Goal: Use online tool/utility: Utilize a website feature to perform a specific function

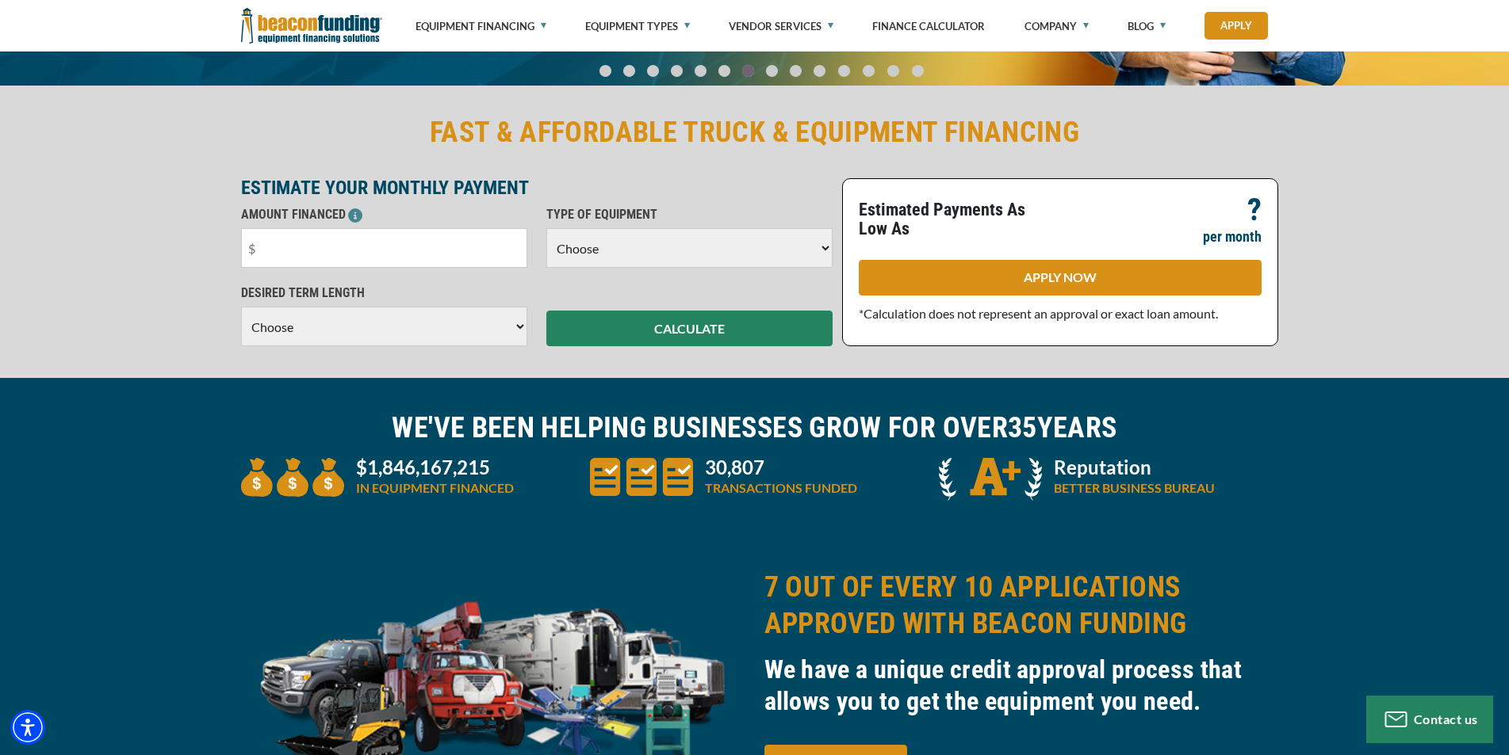
scroll to position [317, 0]
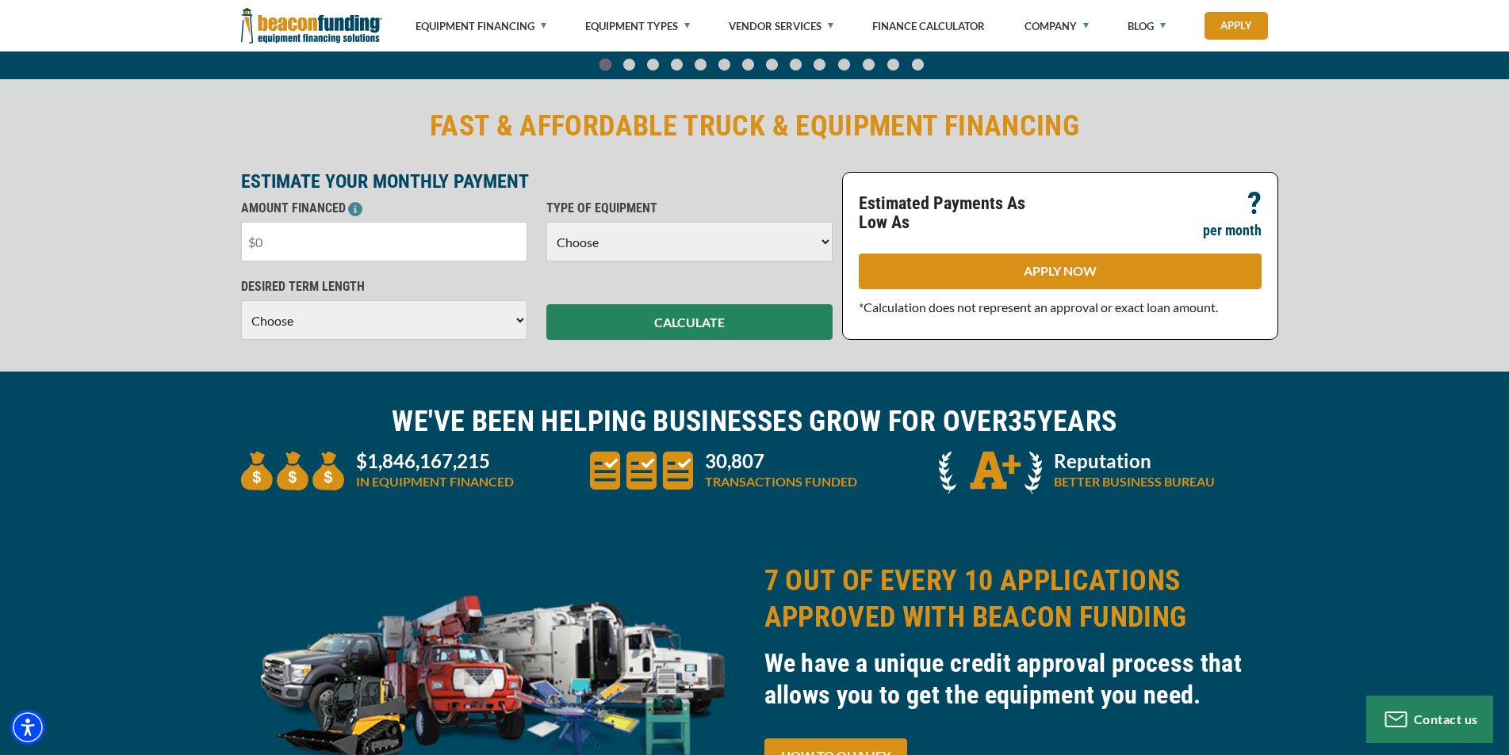
click at [320, 241] on input "text" at bounding box center [384, 242] width 286 height 40
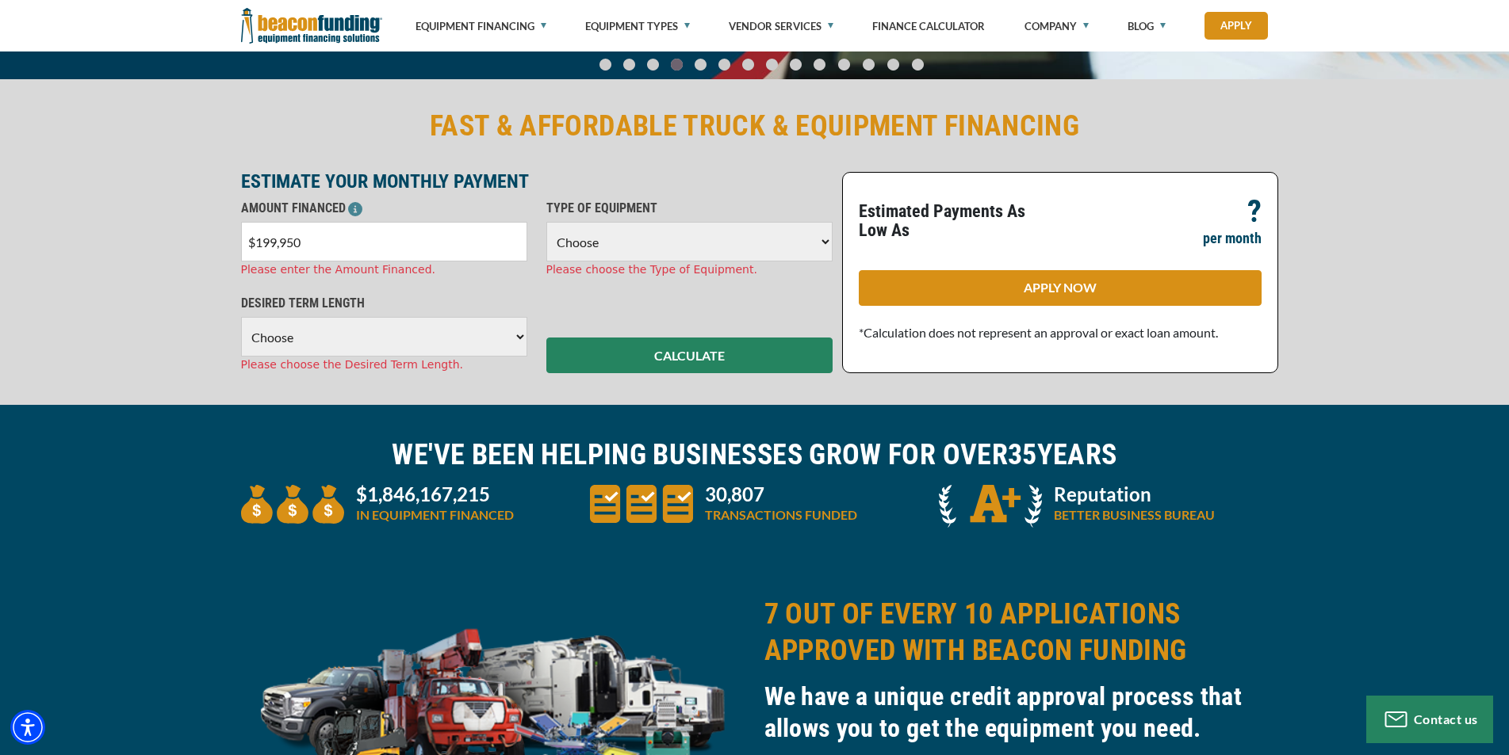
type input "$1,999,500"
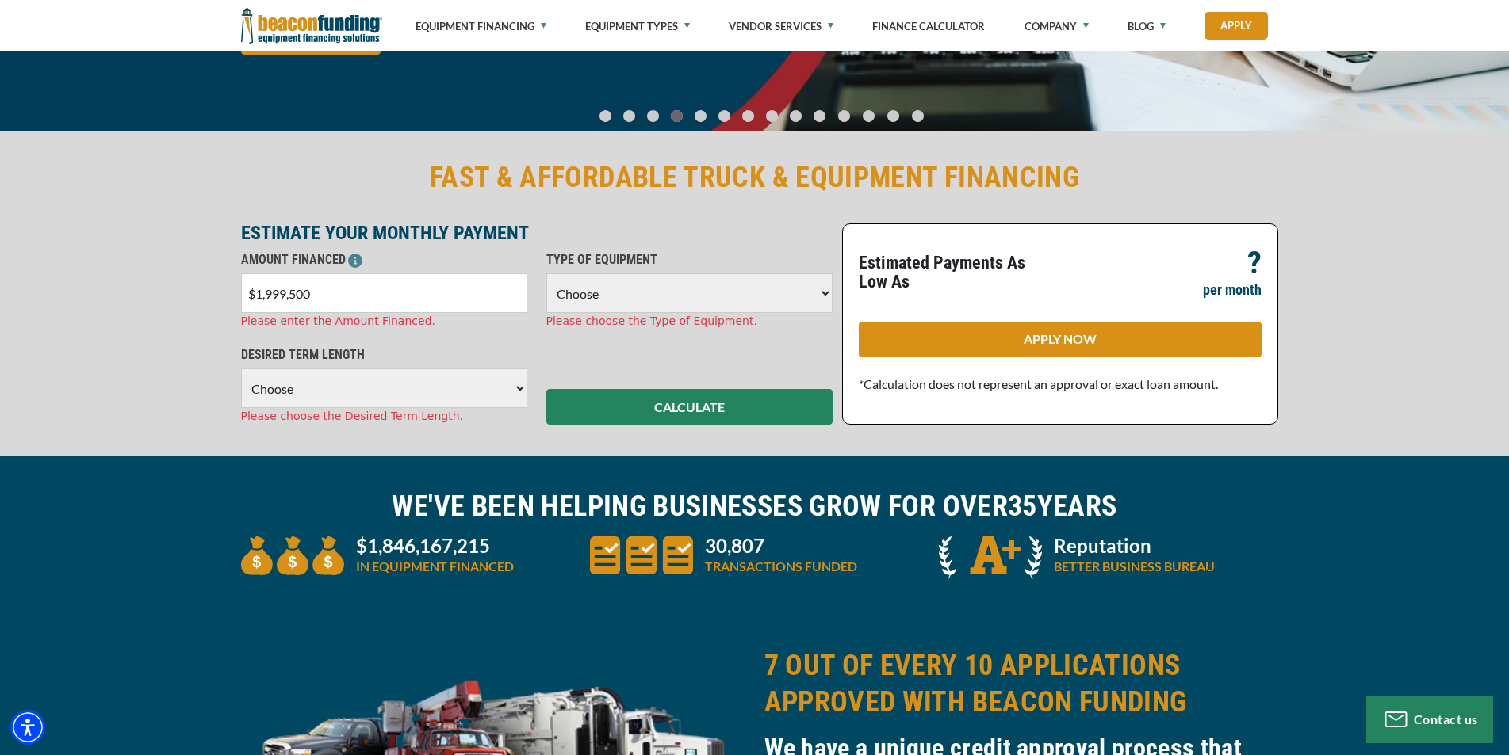
scroll to position [238, 0]
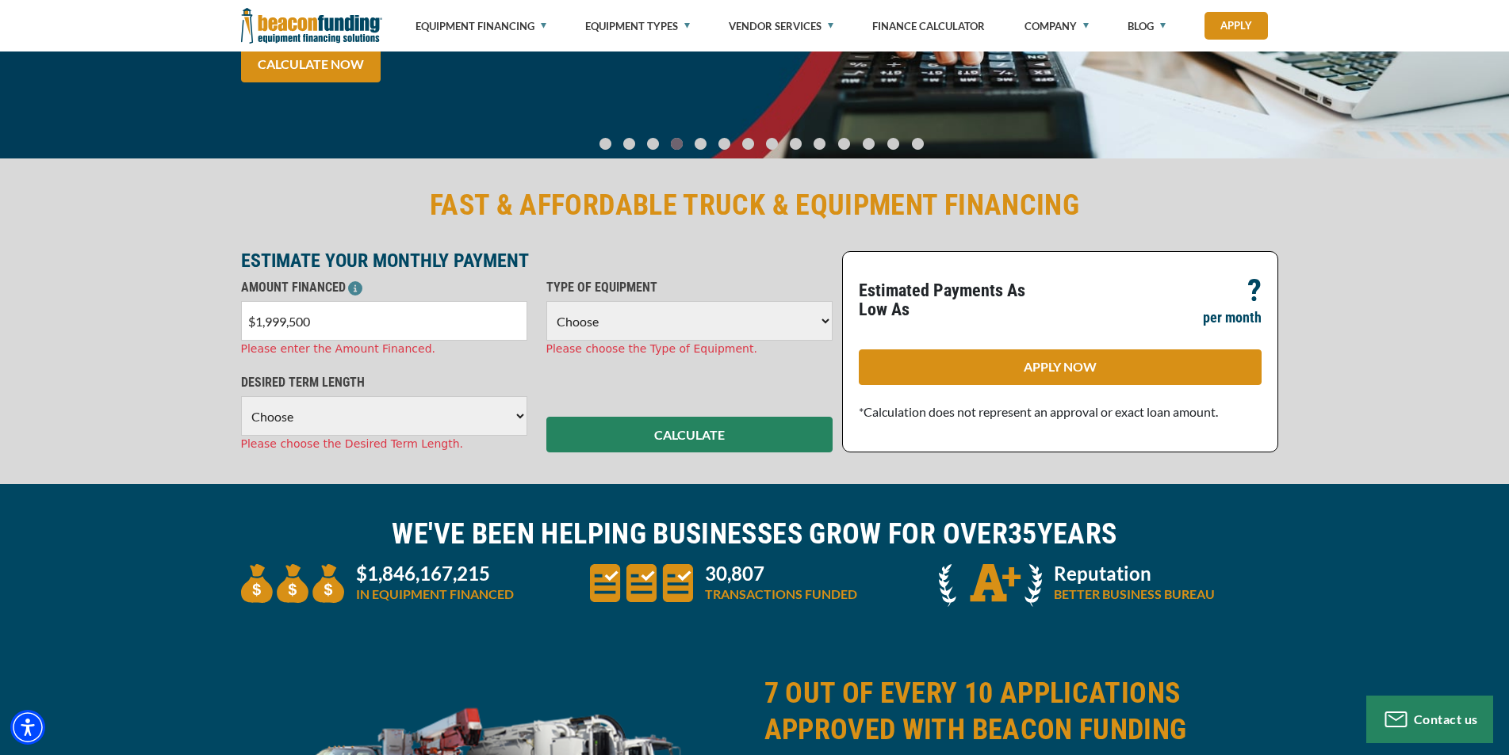
click at [778, 326] on select "Choose Backhoe Boom/Bucket Truck Chipper Commercial Mower Crane DTG/DTF Printin…" at bounding box center [689, 321] width 286 height 40
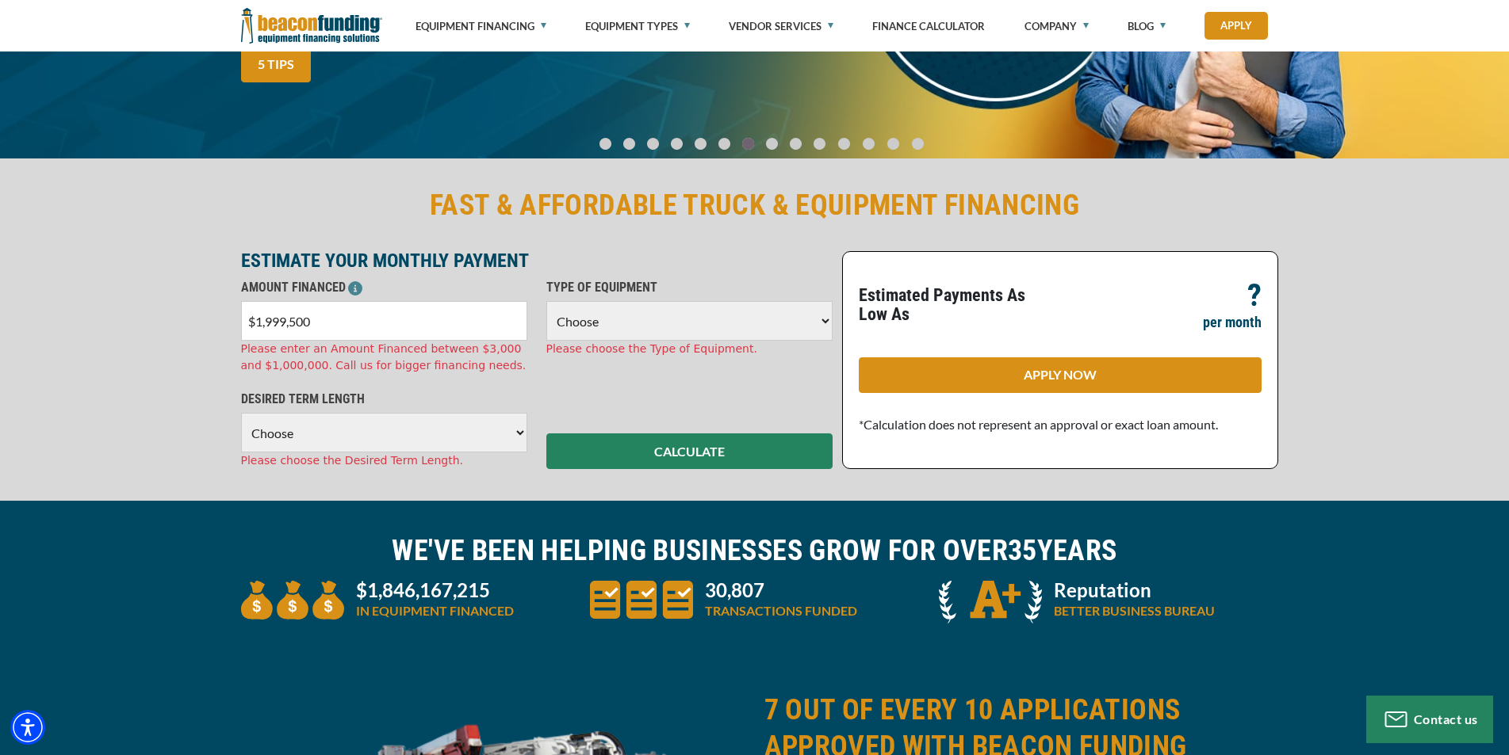
select select "9"
click at [546, 301] on select "Choose Backhoe Boom/Bucket Truck Chipper Commercial Mower Crane DTG/DTF Printin…" at bounding box center [689, 321] width 286 height 40
click at [514, 423] on select "Choose 36 Months 48 Months 60 Months 72 Months 84 Months" at bounding box center [384, 433] width 286 height 40
select select "48"
click at [241, 413] on select "Choose 36 Months 48 Months 60 Months 72 Months 84 Months" at bounding box center [384, 433] width 286 height 40
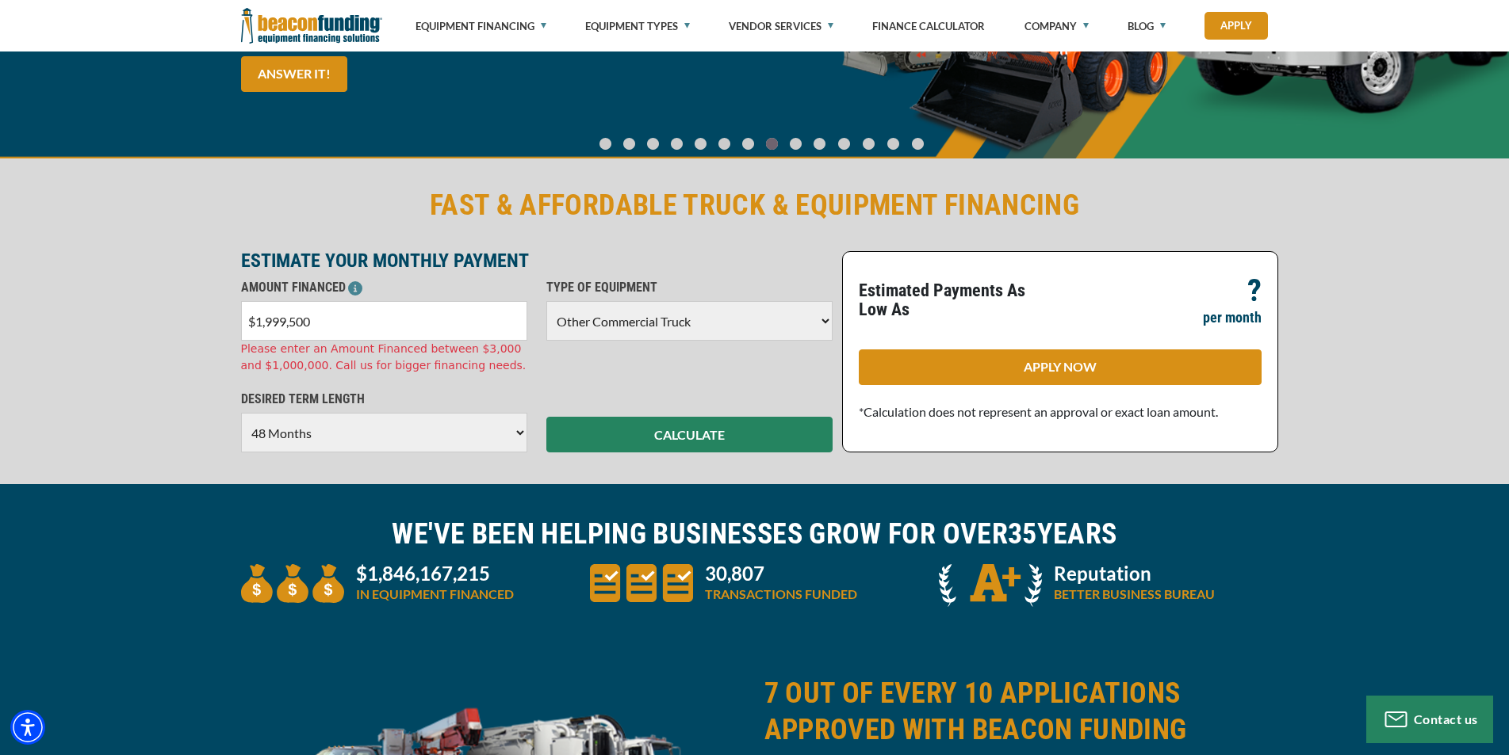
click at [322, 323] on input "$1,999,500" at bounding box center [384, 321] width 286 height 40
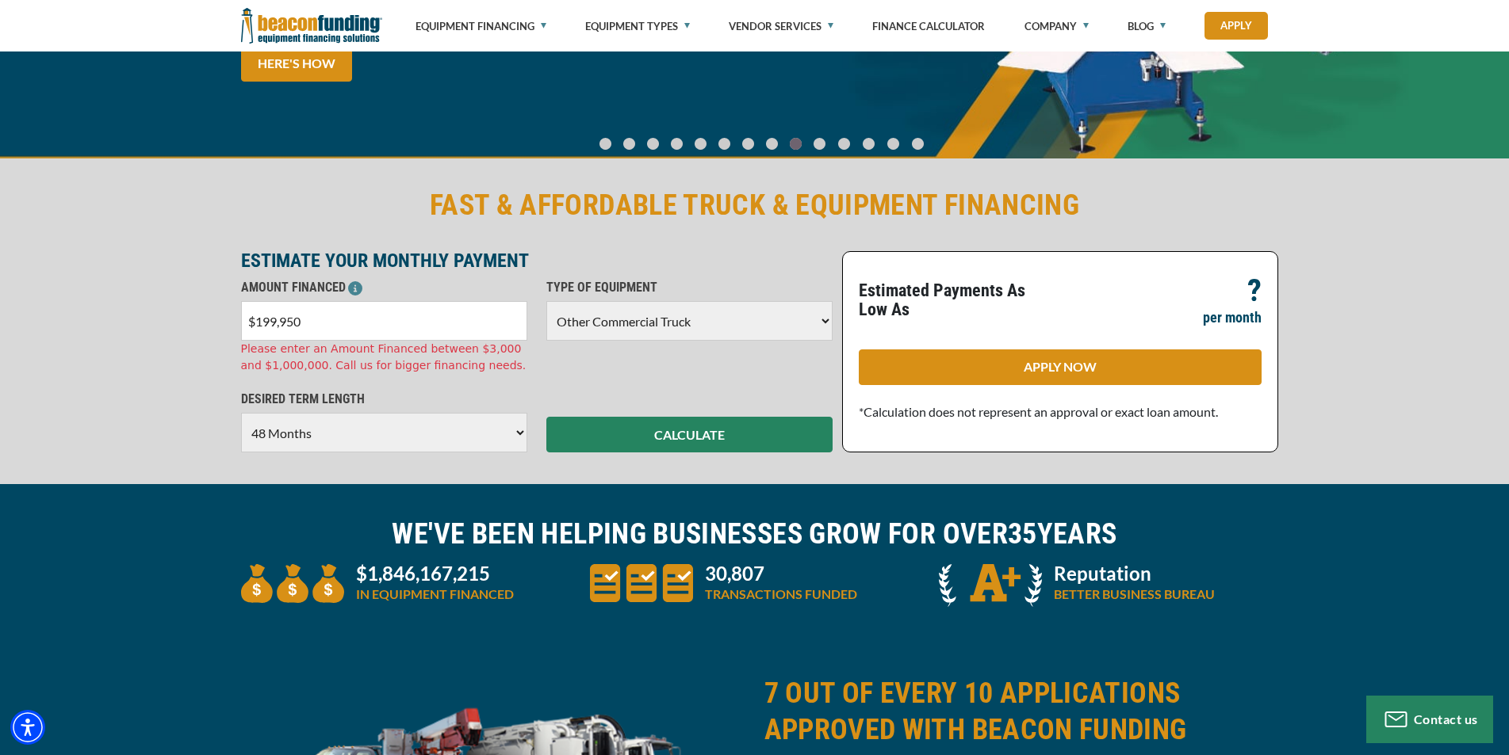
type input "$19,995"
click at [604, 428] on div "FAST & AFFORDABLE TRUCK & EQUIPMENT FINANCING ESTIMATE YOUR MONTHLY PAYMENT AMO…" at bounding box center [754, 319] width 1509 height 329
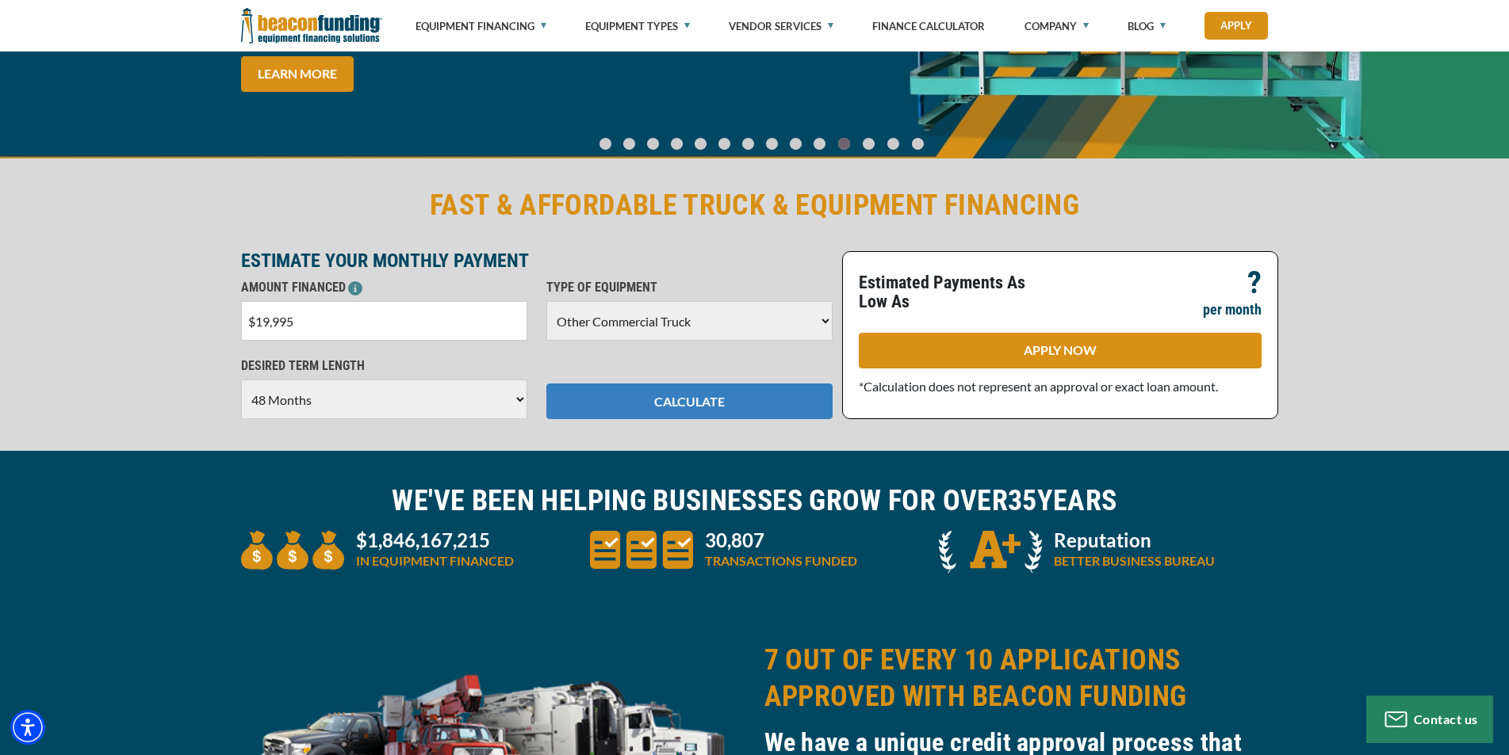
click at [664, 407] on button "CALCULATE" at bounding box center [689, 402] width 286 height 36
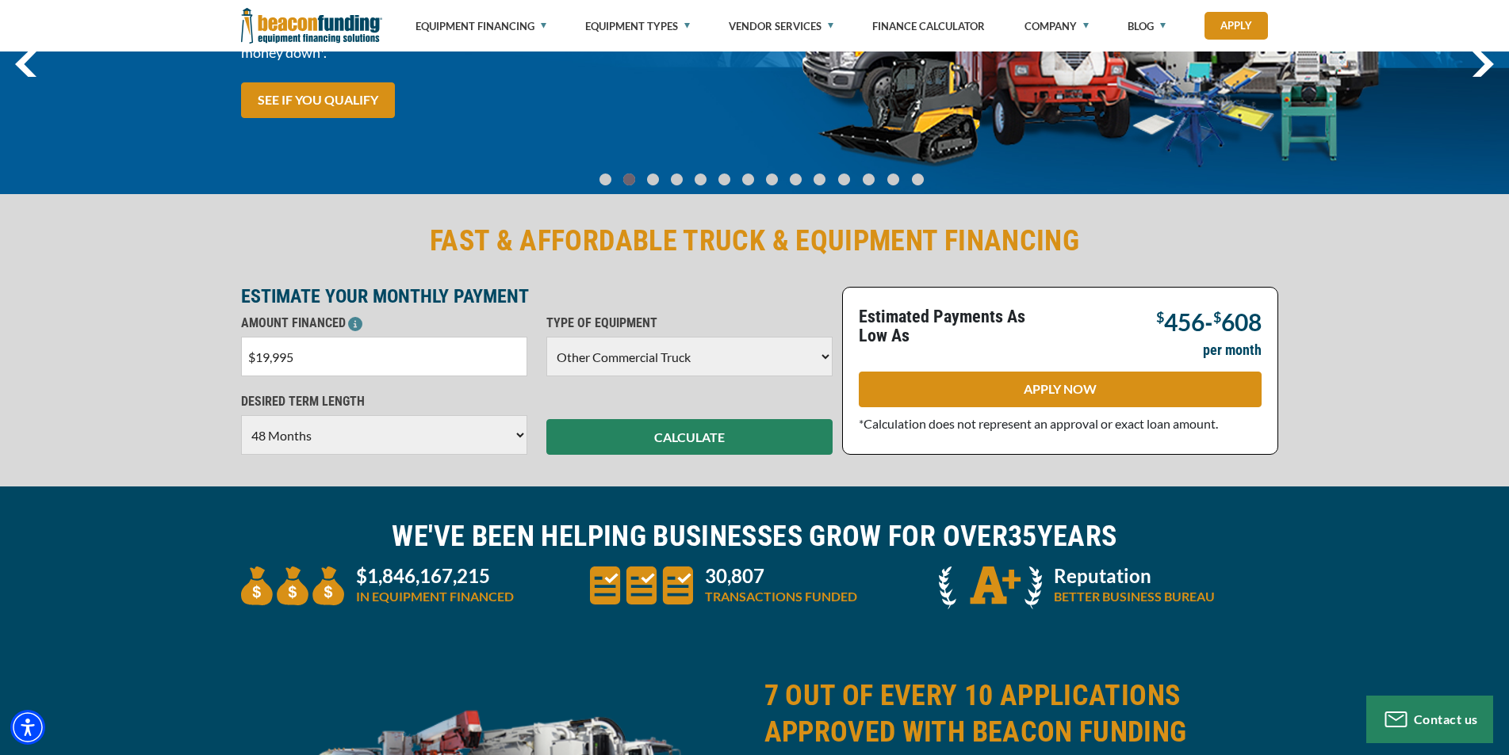
scroll to position [0, 0]
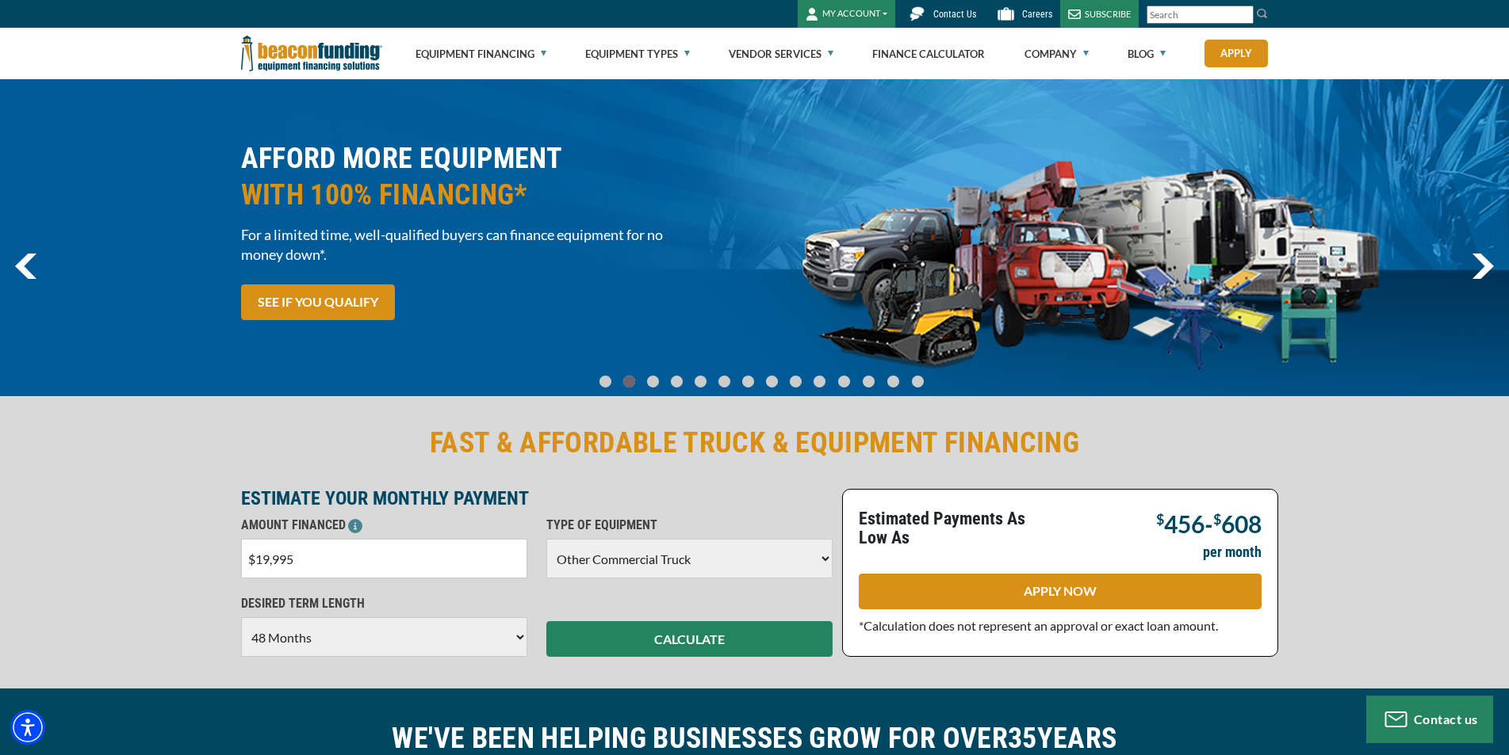
click at [1479, 260] on img "next" at bounding box center [1482, 266] width 22 height 25
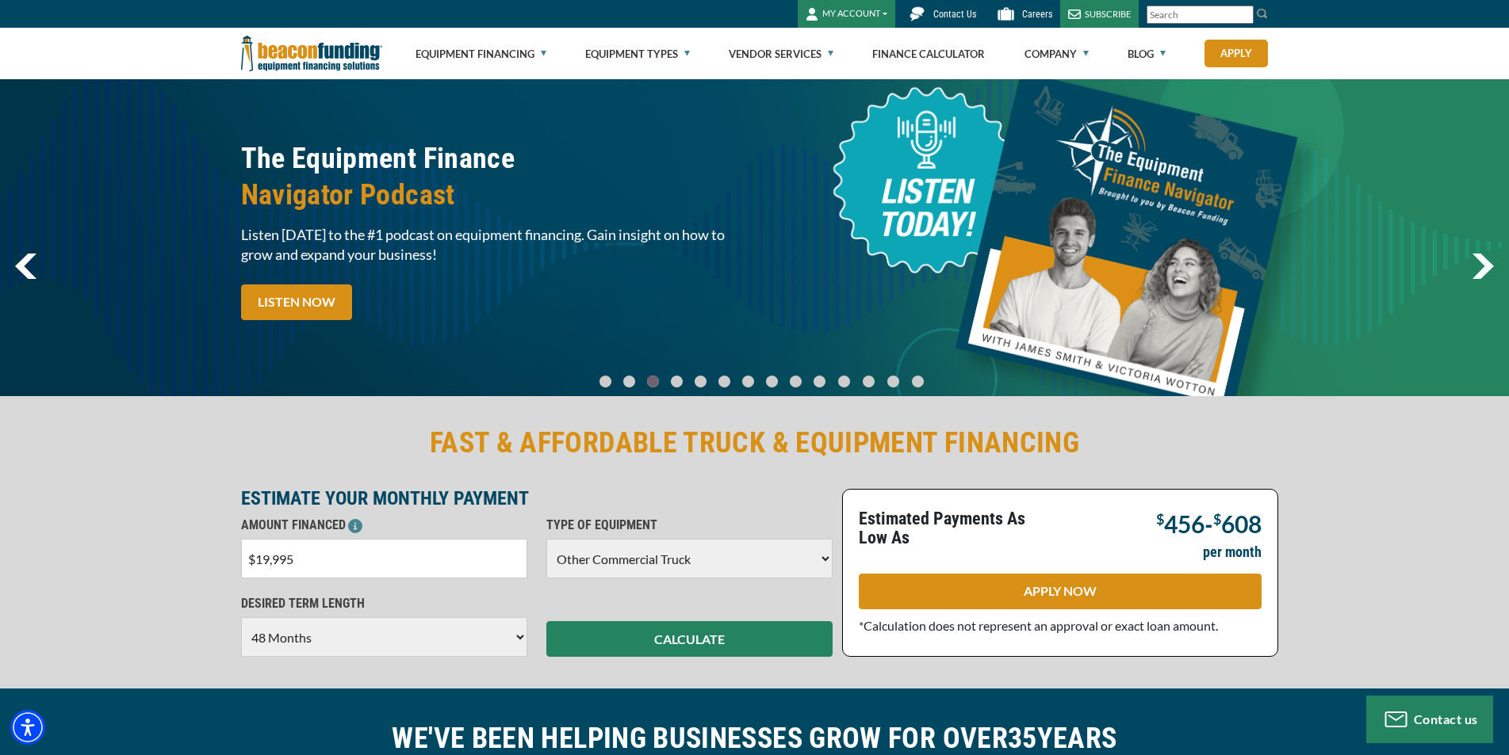
click at [1479, 260] on img "next" at bounding box center [1482, 266] width 22 height 25
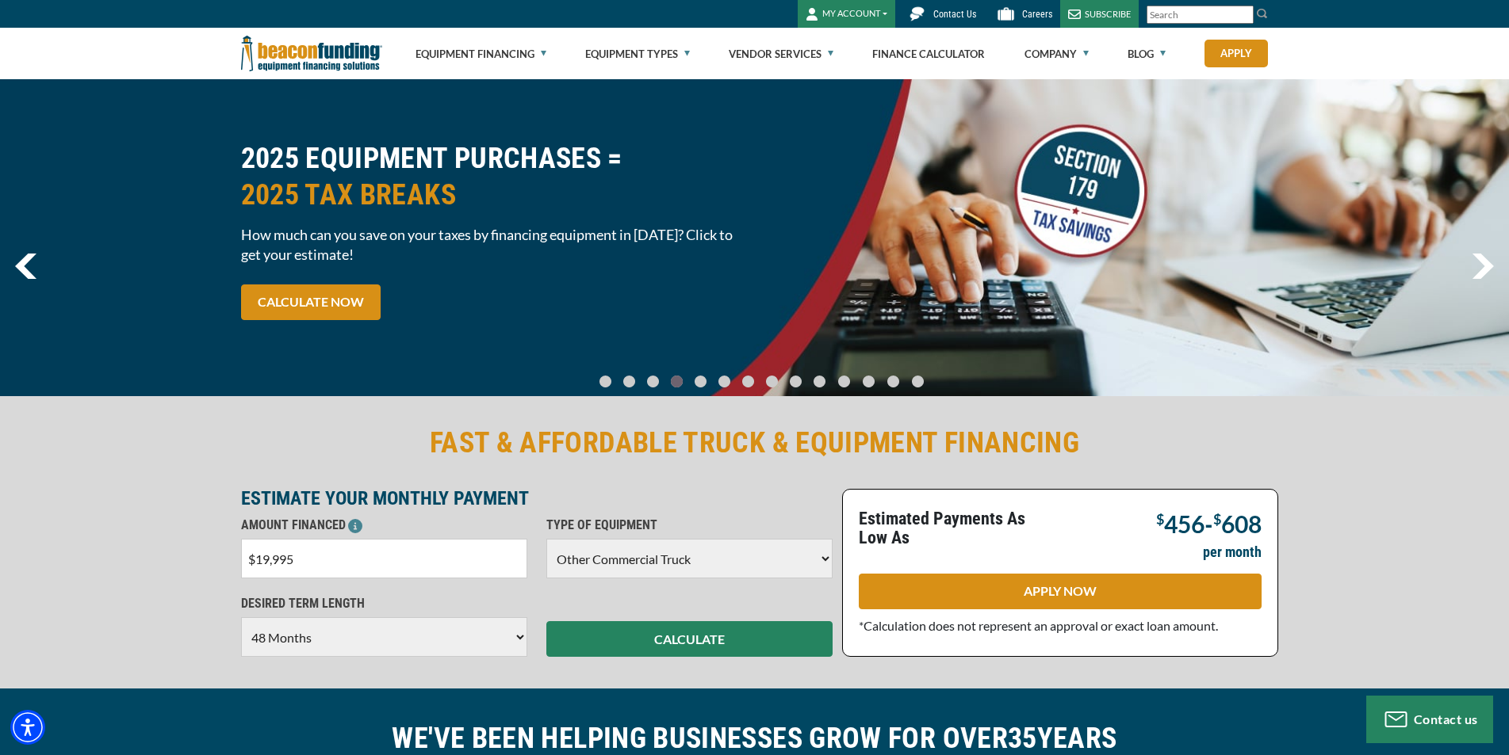
click at [1479, 260] on img "next" at bounding box center [1482, 266] width 22 height 25
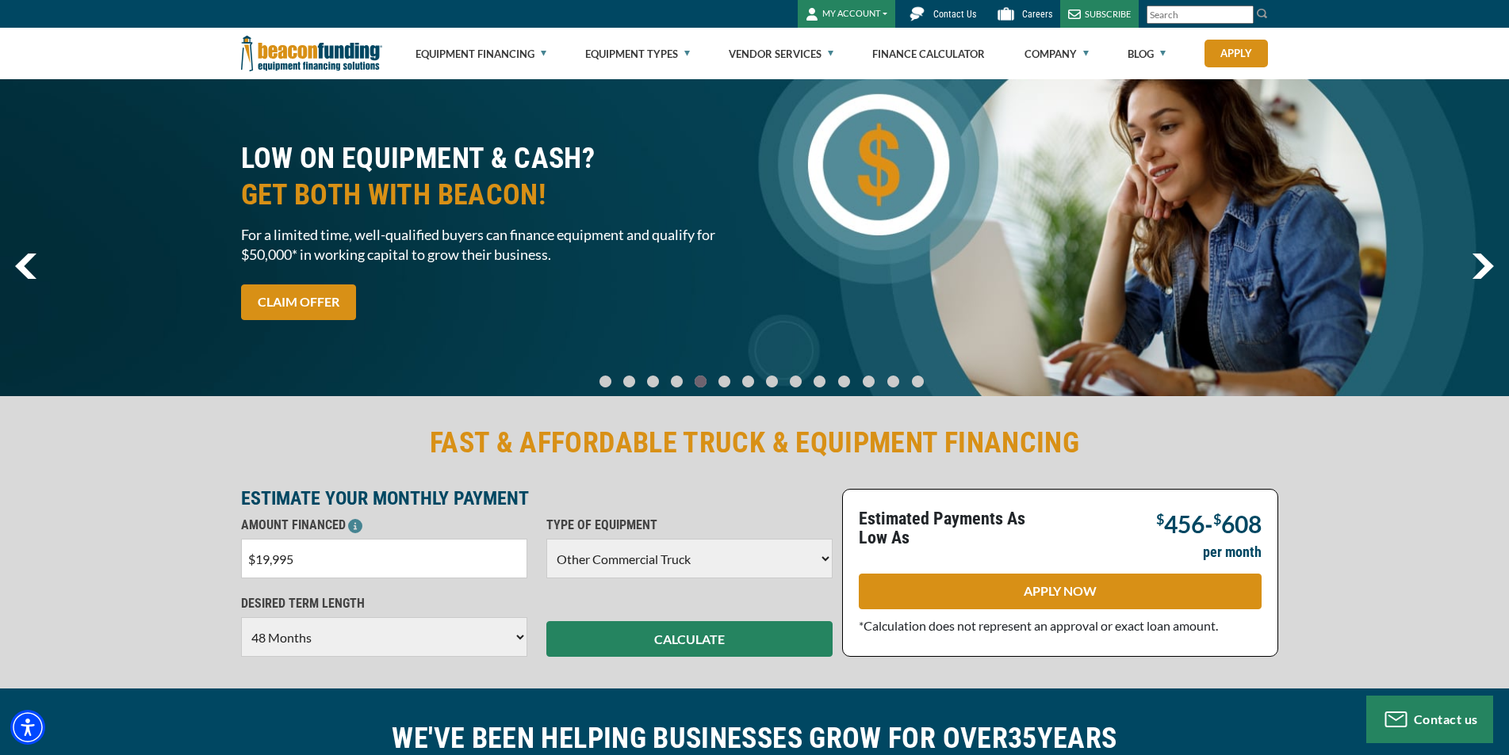
click at [1479, 260] on img "next" at bounding box center [1482, 266] width 22 height 25
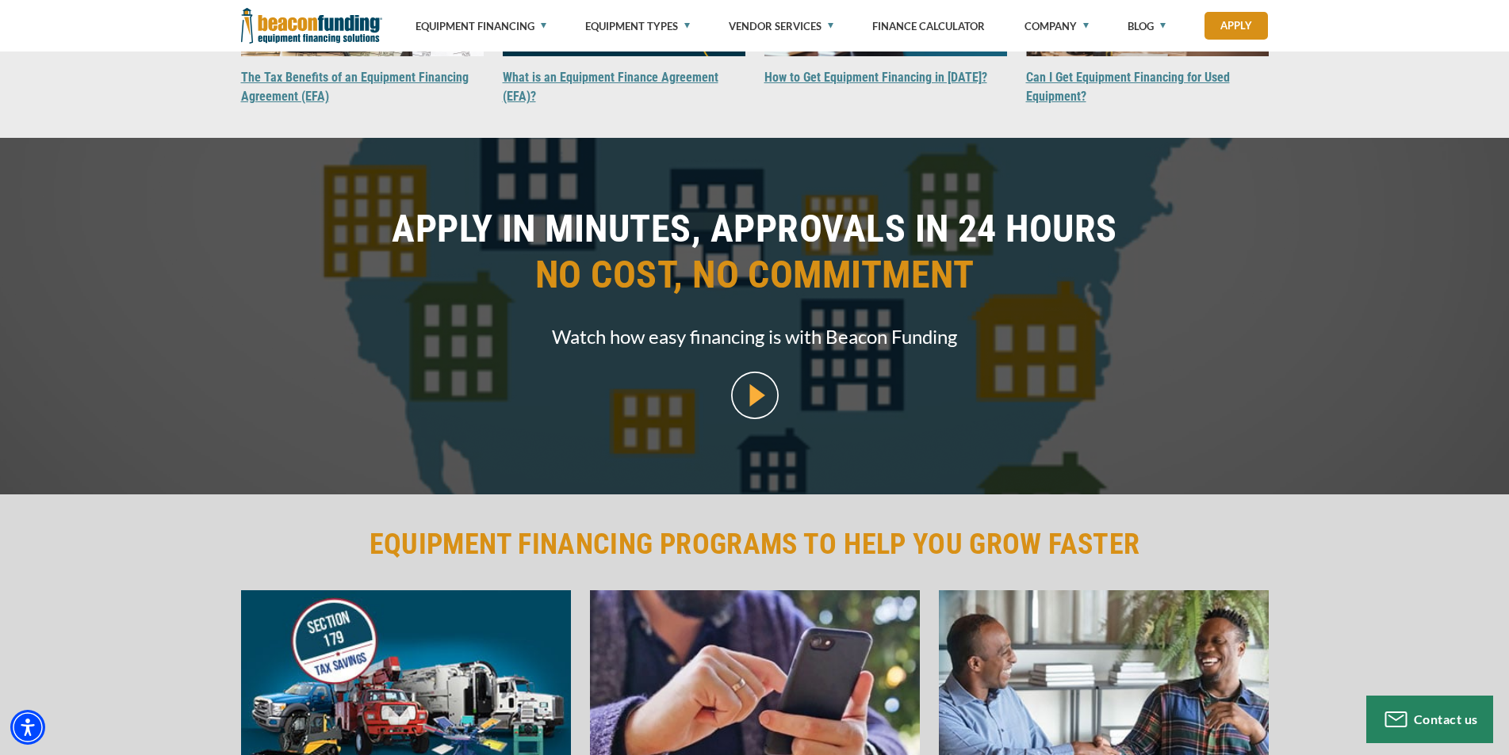
scroll to position [1665, 0]
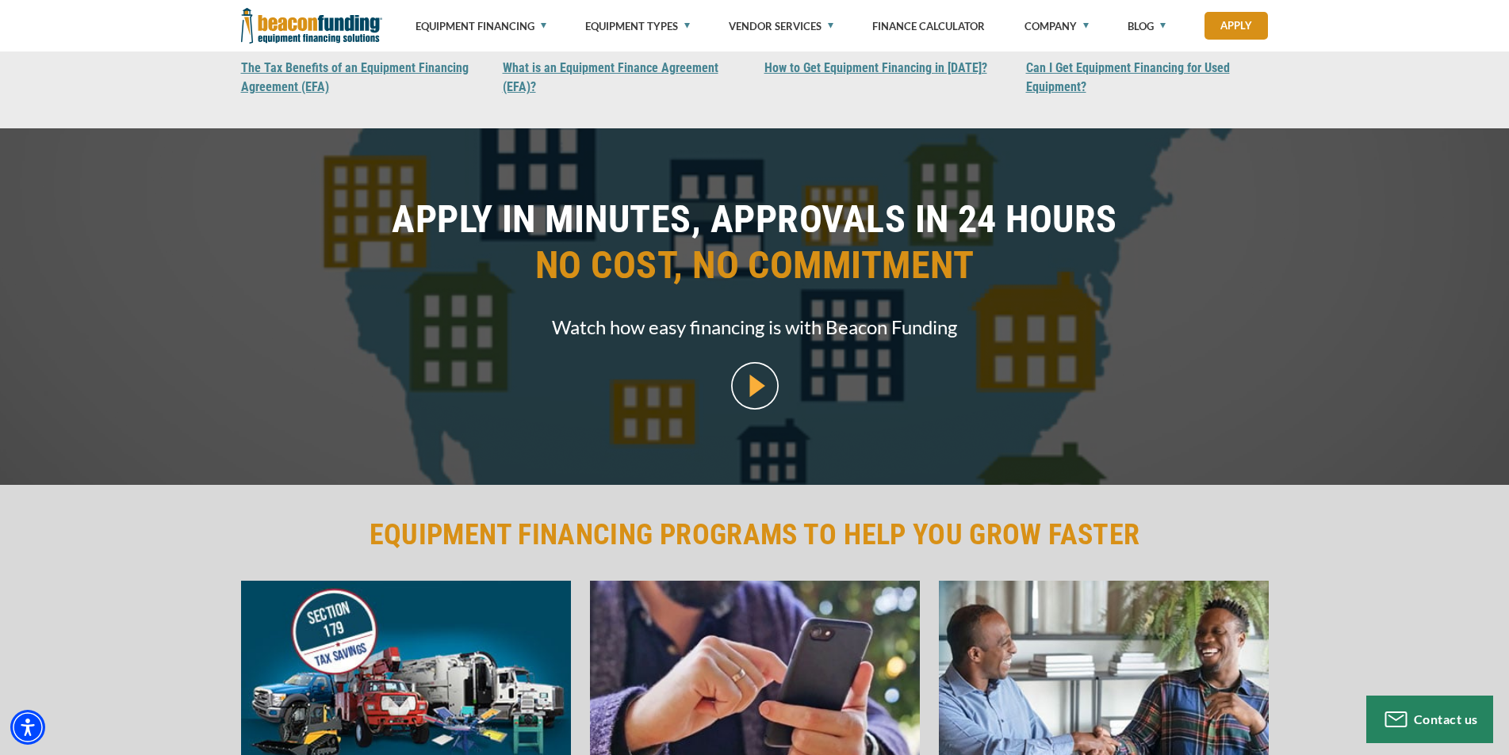
click at [759, 390] on img at bounding box center [755, 386] width 48 height 48
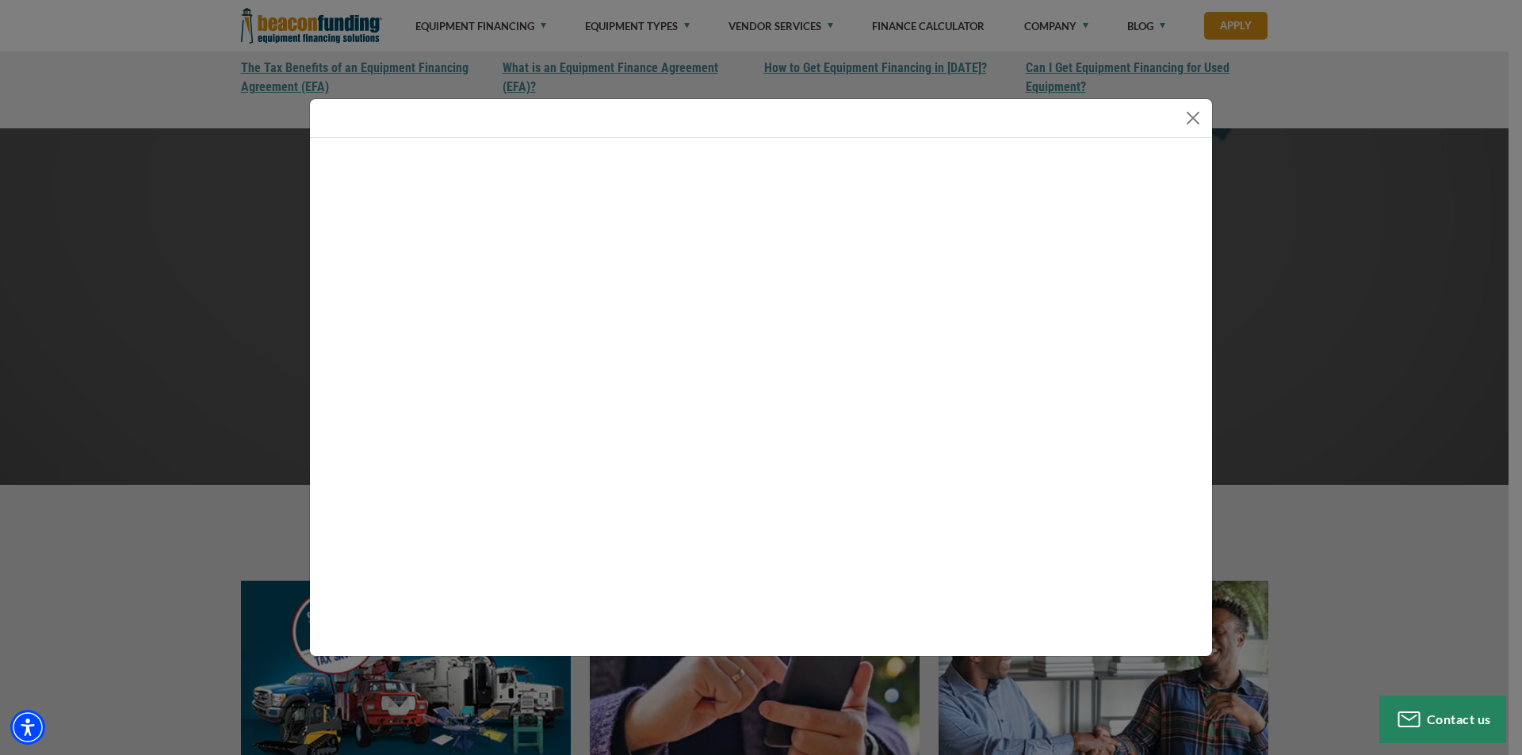
click at [232, 452] on div at bounding box center [761, 377] width 1522 height 755
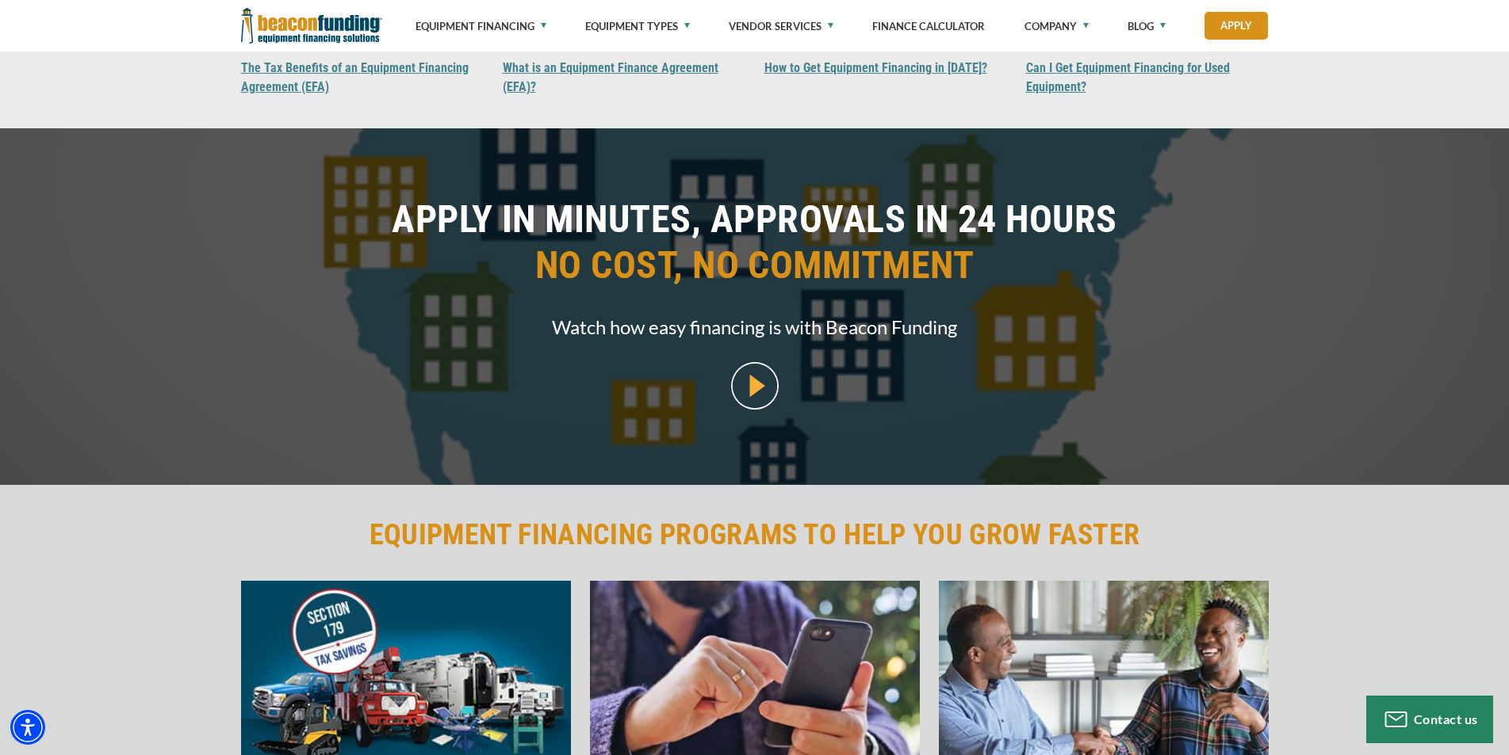
click at [757, 389] on img at bounding box center [755, 386] width 48 height 48
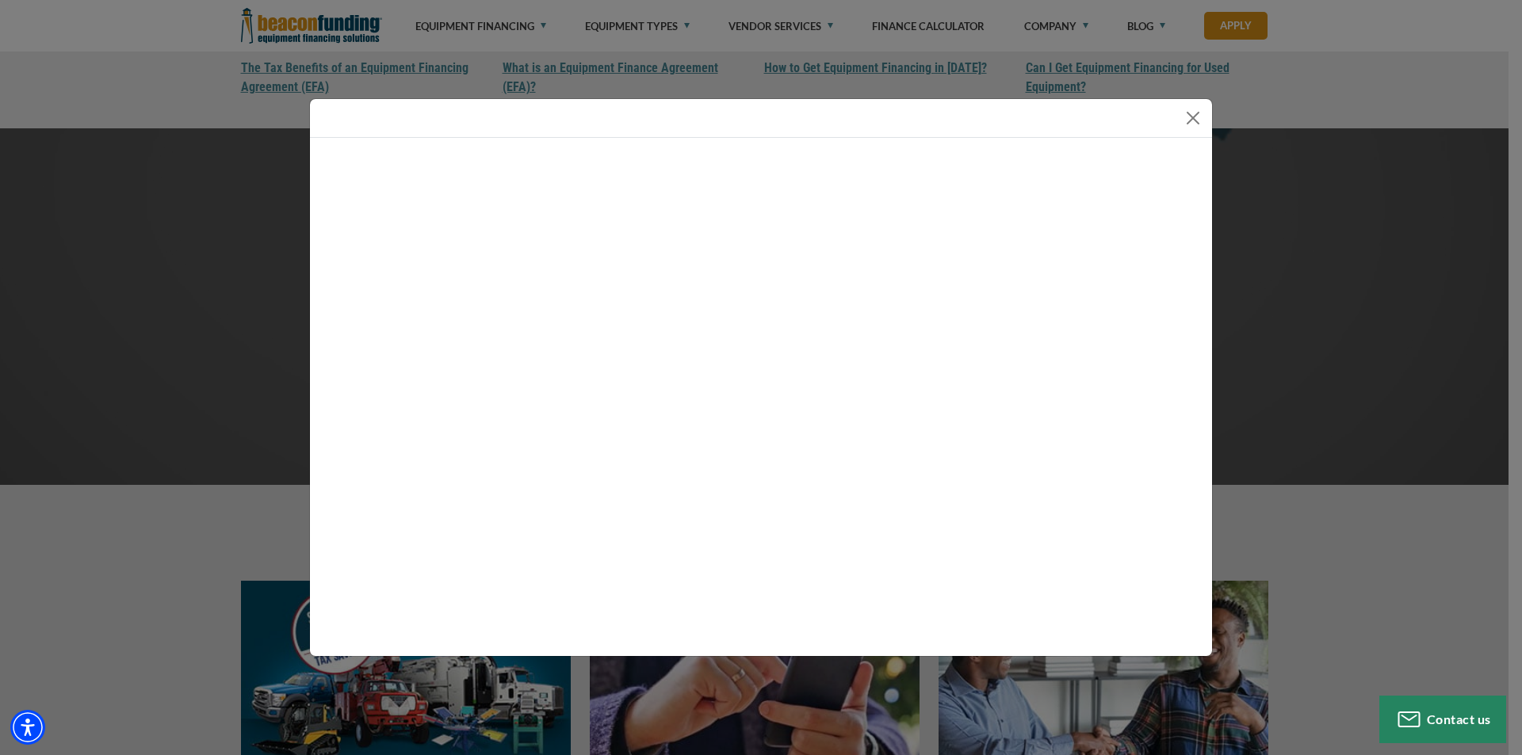
click at [148, 400] on div at bounding box center [761, 377] width 1522 height 755
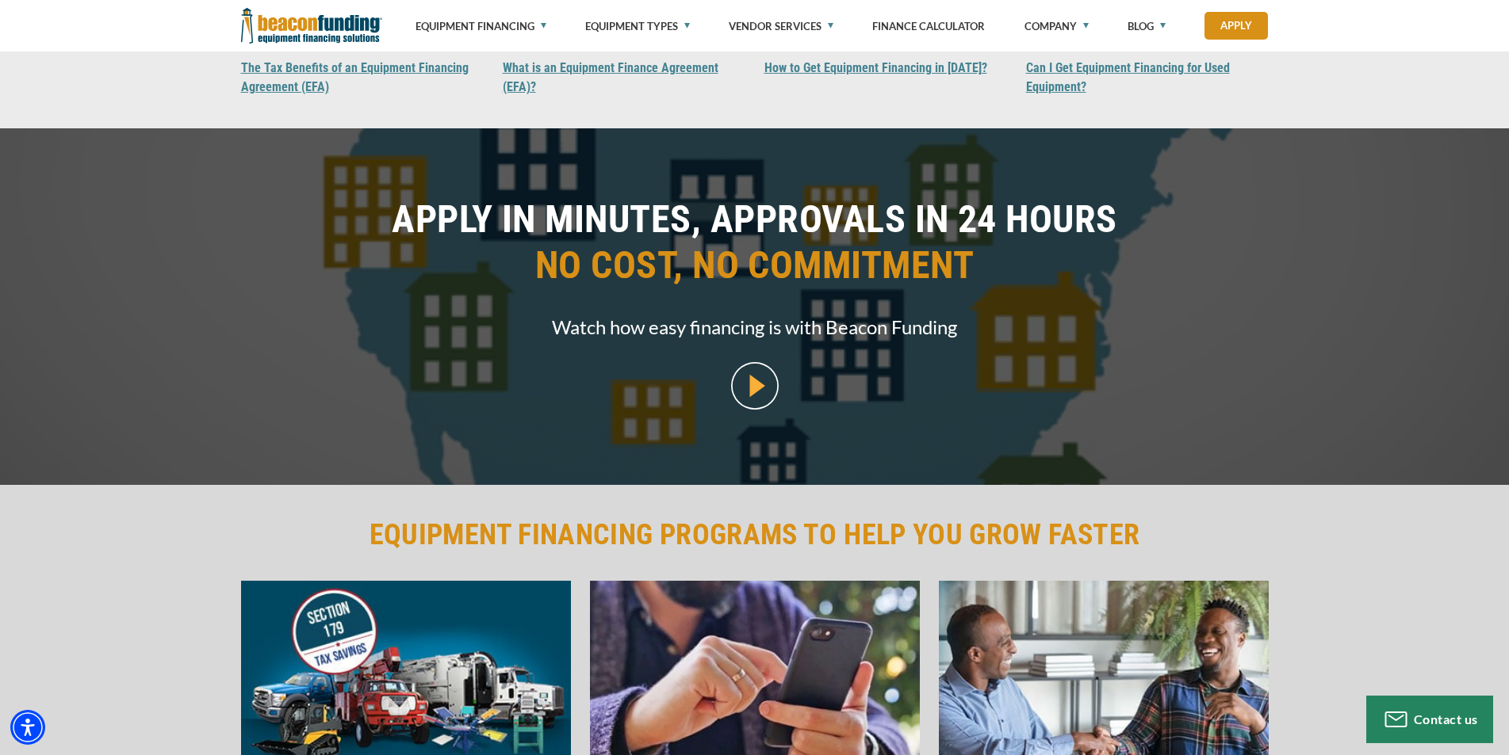
click at [745, 388] on img at bounding box center [755, 386] width 48 height 48
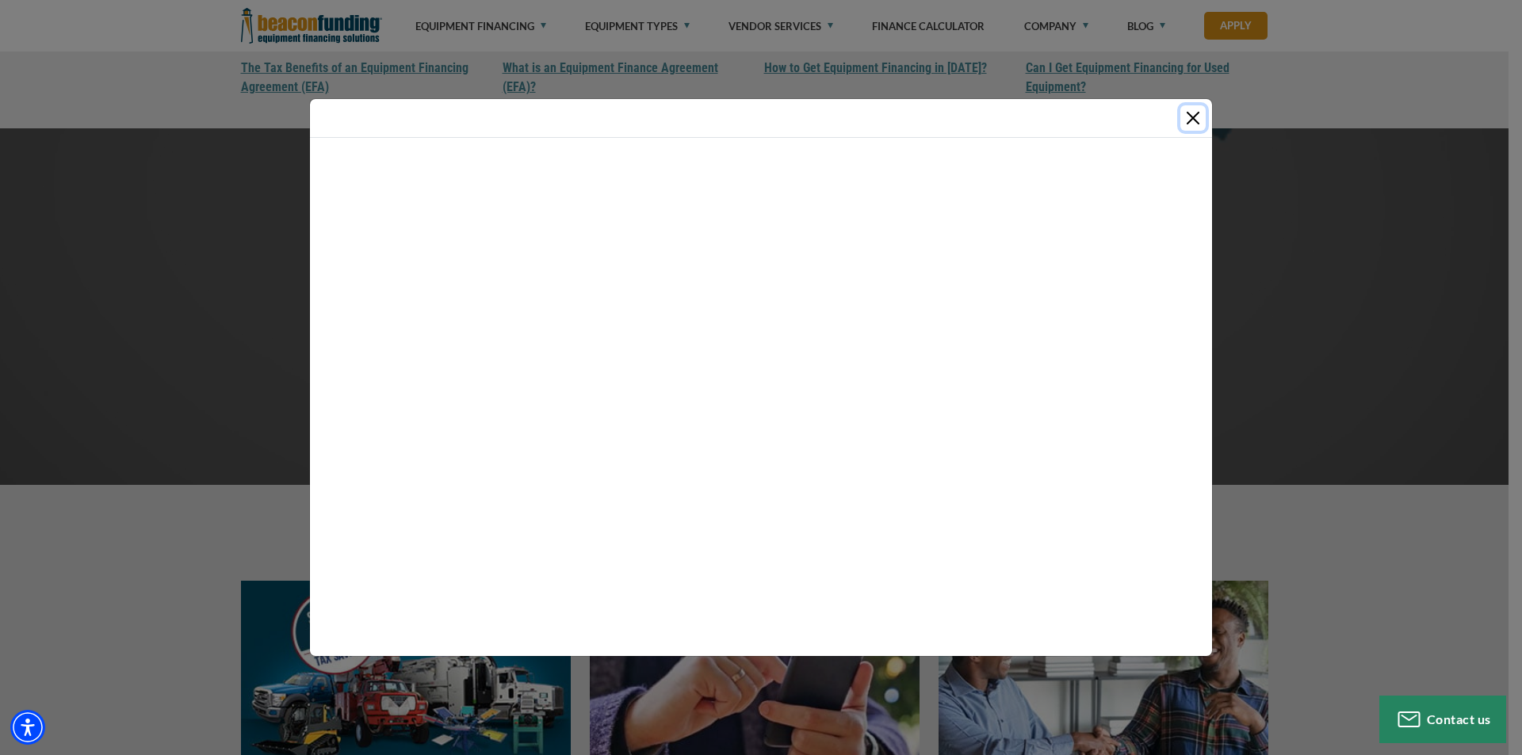
click at [1191, 116] on button "Close" at bounding box center [1192, 117] width 25 height 25
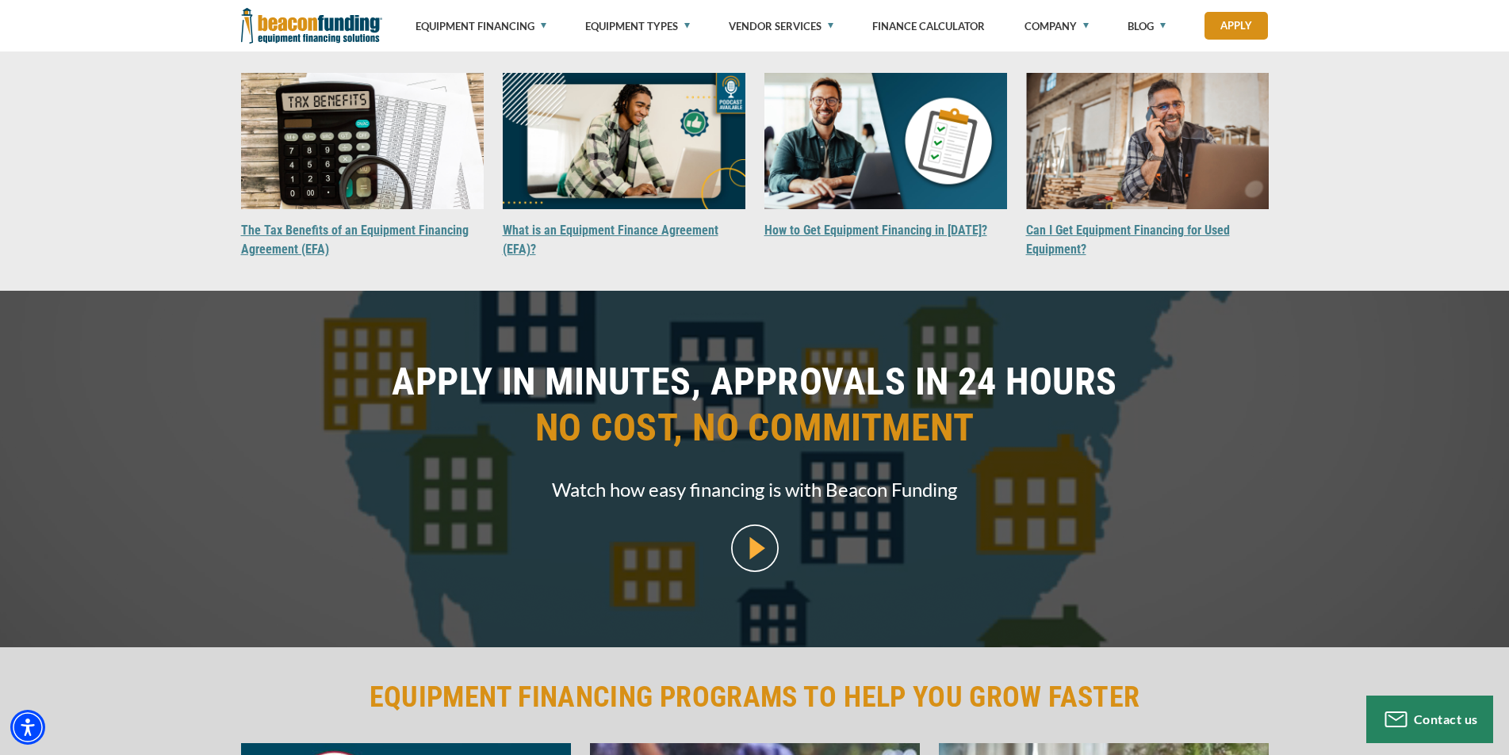
scroll to position [1185, 0]
